Goal: Check status: Check status

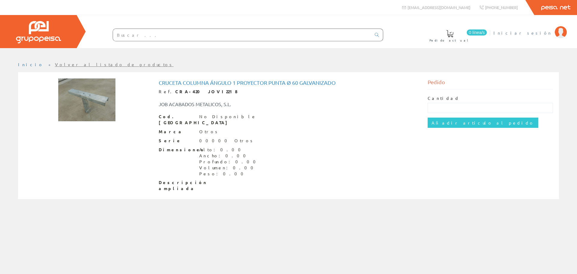
click at [532, 36] on li "Iniciar sesión" at bounding box center [530, 36] width 76 height 23
click at [534, 33] on span "Iniciar sesión" at bounding box center [523, 33] width 58 height 6
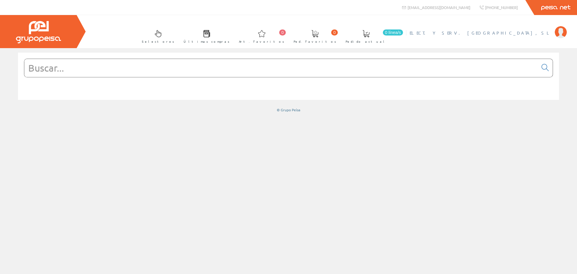
click at [513, 31] on span "ELECT. Y SERV. BERDUN, SL" at bounding box center [481, 33] width 142 height 6
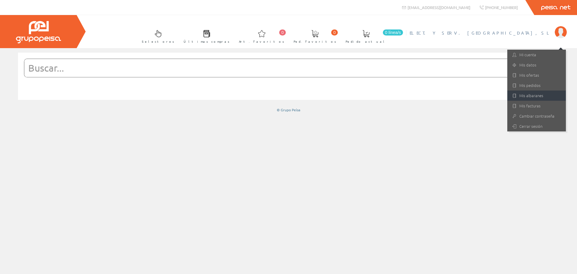
click at [535, 93] on link "Mis albaranes" at bounding box center [537, 96] width 59 height 10
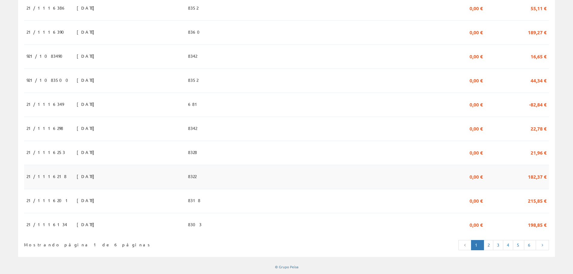
scroll to position [525, 0]
click at [493, 248] on link "2" at bounding box center [489, 245] width 10 height 10
click at [503, 242] on link "3" at bounding box center [498, 245] width 10 height 10
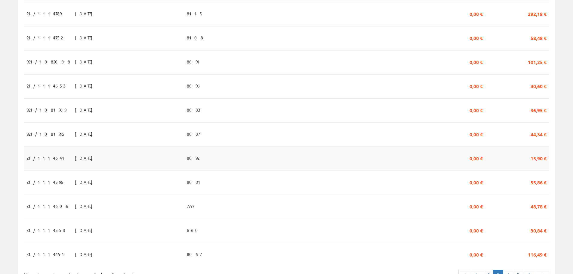
scroll to position [525, 0]
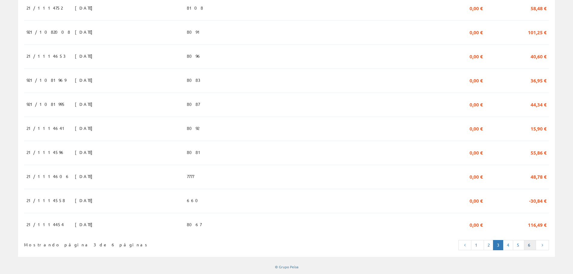
click at [531, 246] on link "6" at bounding box center [530, 245] width 12 height 10
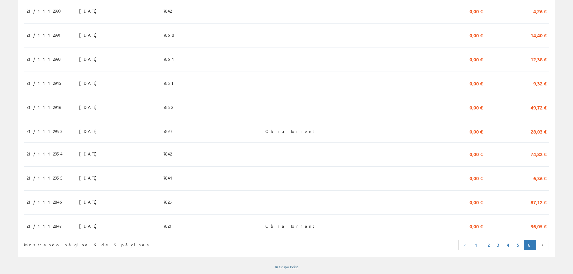
scroll to position [278, 0]
click at [538, 244] on link at bounding box center [542, 245] width 13 height 10
click at [543, 245] on icon at bounding box center [541, 245] width 5 height 4
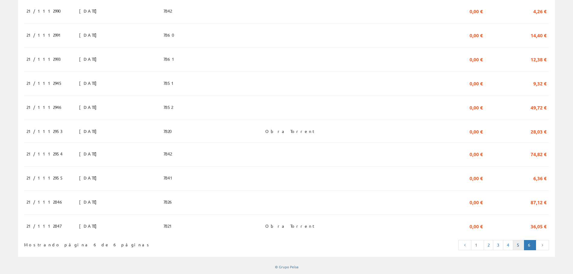
click at [522, 247] on link "5" at bounding box center [518, 245] width 11 height 10
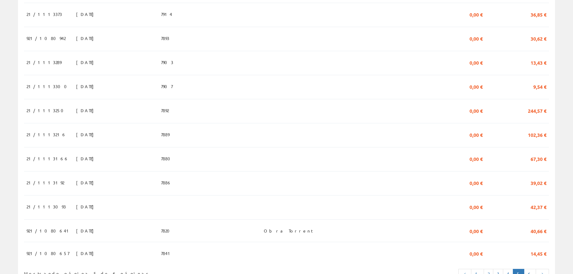
scroll to position [523, 0]
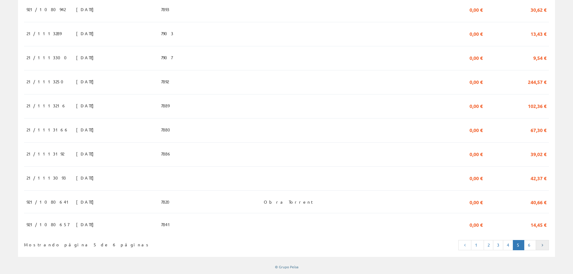
click at [543, 247] on link at bounding box center [542, 245] width 13 height 10
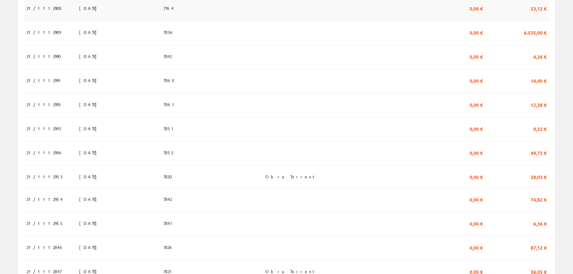
scroll to position [278, 0]
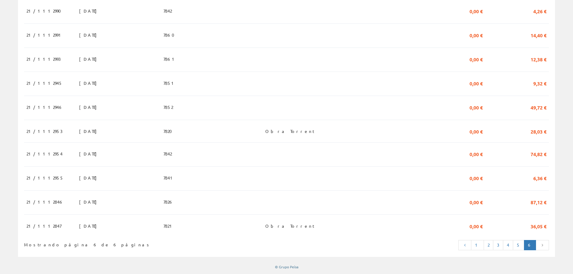
click at [542, 245] on icon at bounding box center [541, 245] width 5 height 4
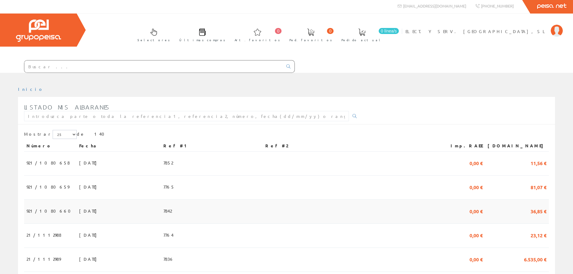
scroll to position [0, 0]
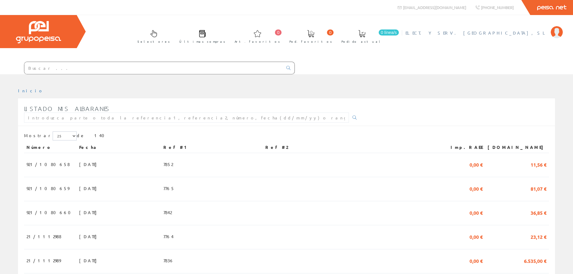
click at [535, 33] on span "ELECT. Y SERV. [GEOGRAPHIC_DATA], SL" at bounding box center [476, 33] width 142 height 6
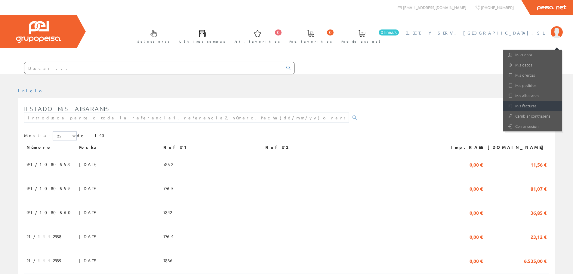
click at [533, 104] on link "Mis facturas" at bounding box center [532, 106] width 59 height 10
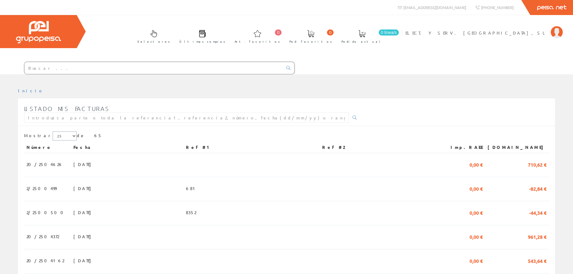
click at [59, 137] on select "5 15 25" at bounding box center [65, 135] width 24 height 9
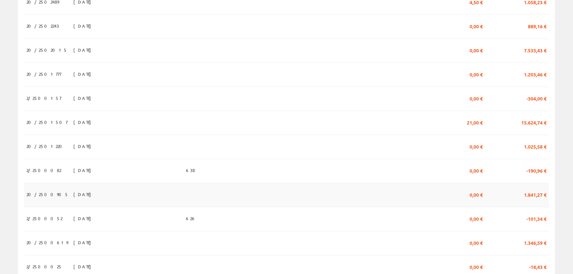
scroll to position [465, 0]
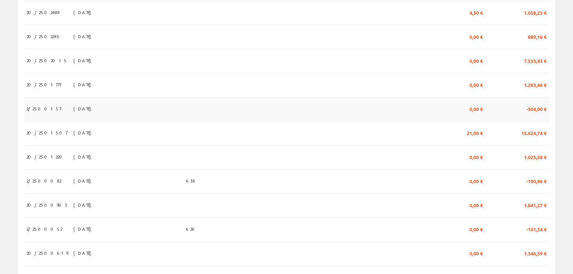
click at [73, 111] on span "[DATE]" at bounding box center [83, 108] width 21 height 10
